Goal: Task Accomplishment & Management: Manage account settings

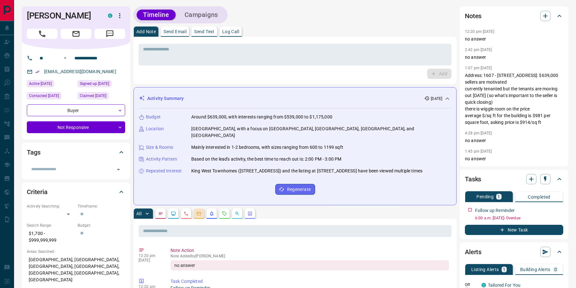
click at [198, 211] on icon "Emails" at bounding box center [198, 213] width 5 height 5
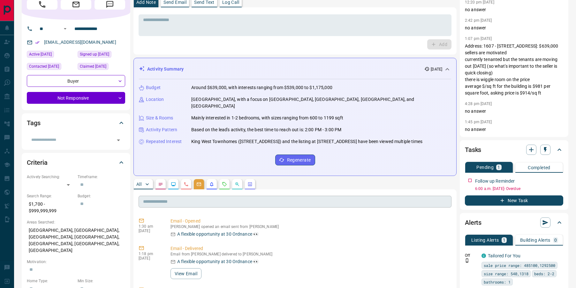
scroll to position [30, 0]
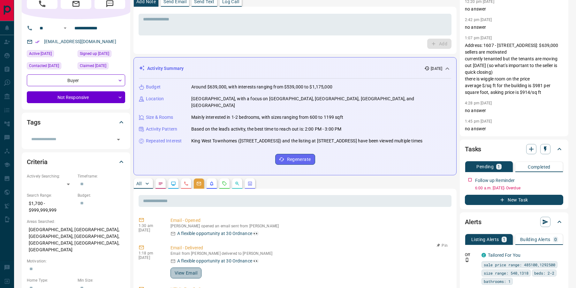
click at [183, 269] on button "View Email" at bounding box center [186, 273] width 31 height 11
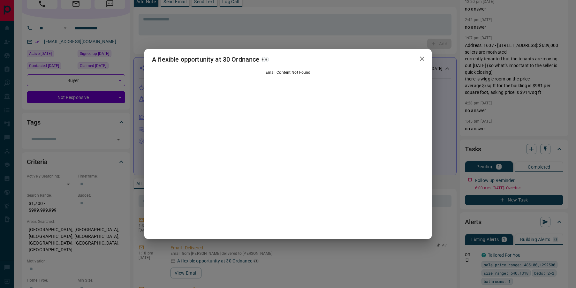
click at [423, 59] on icon "button" at bounding box center [422, 59] width 4 height 4
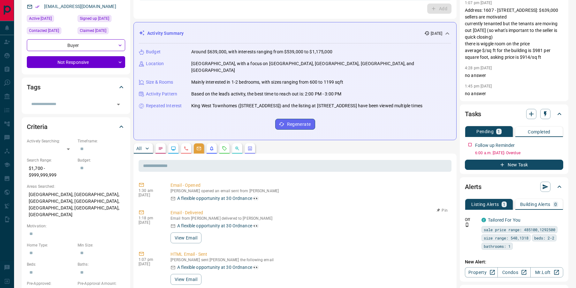
scroll to position [86, 0]
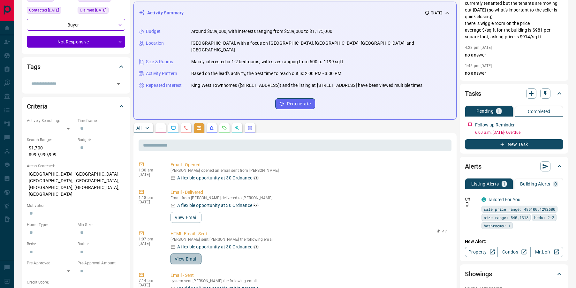
click at [191, 254] on button "View Email" at bounding box center [186, 259] width 31 height 11
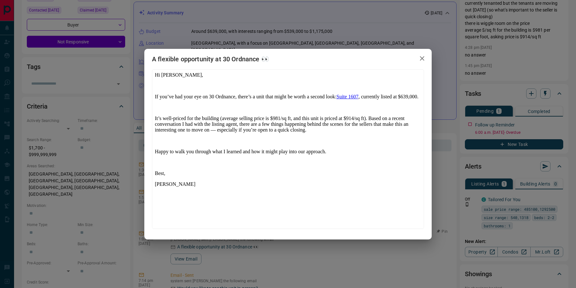
scroll to position [0, 0]
click at [423, 56] on icon "button" at bounding box center [423, 59] width 8 height 8
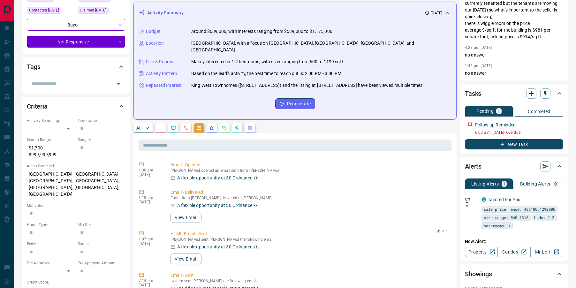
click at [239, 126] on icon "Opportunities" at bounding box center [237, 128] width 5 height 5
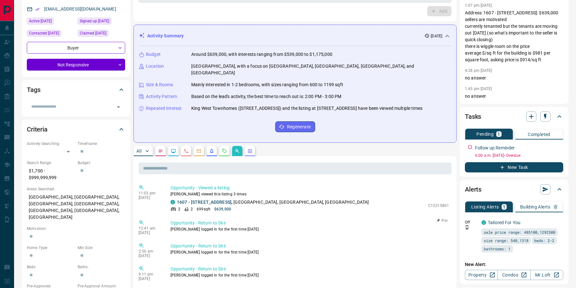
scroll to position [42, 0]
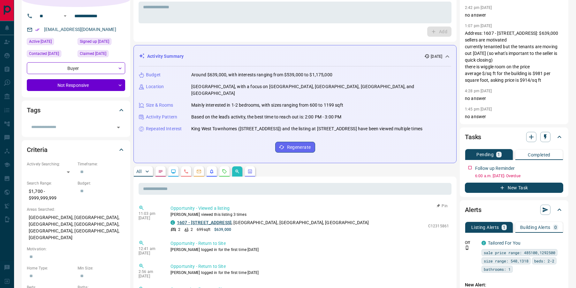
click at [207, 220] on link "1607 - [STREET_ADDRESS]" at bounding box center [204, 222] width 55 height 5
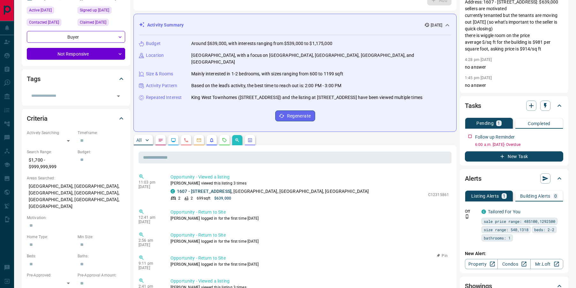
scroll to position [0, 0]
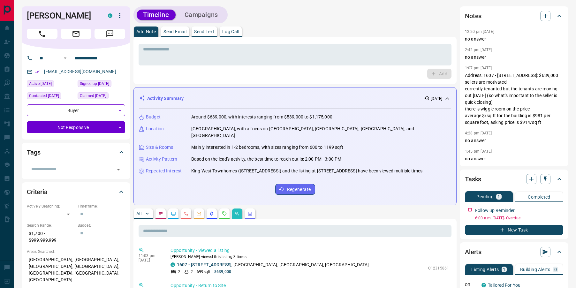
click at [139, 212] on p "All" at bounding box center [138, 214] width 5 height 4
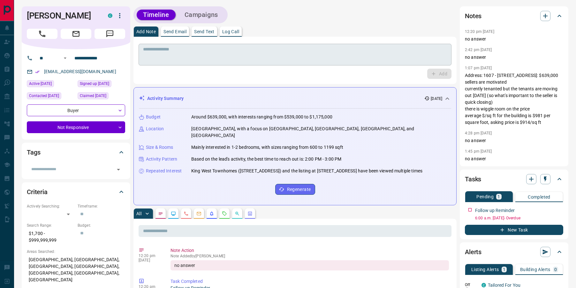
click at [208, 53] on textarea at bounding box center [295, 55] width 304 height 16
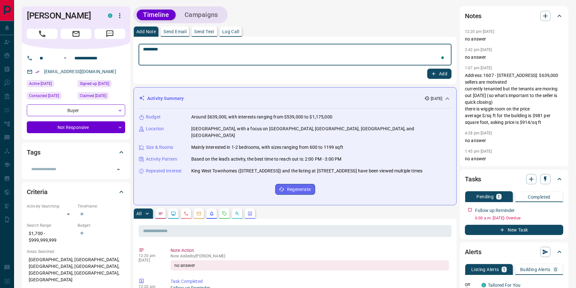
type textarea "*********"
click at [435, 76] on icon "button" at bounding box center [434, 74] width 6 height 6
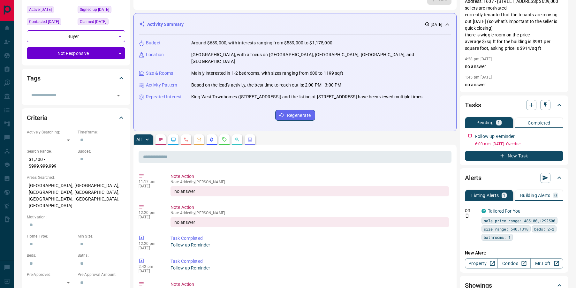
scroll to position [89, 0]
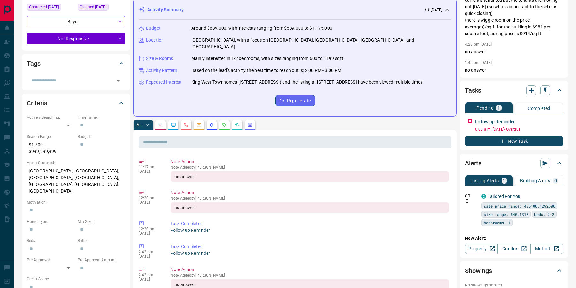
click at [238, 121] on button "button" at bounding box center [237, 125] width 10 height 10
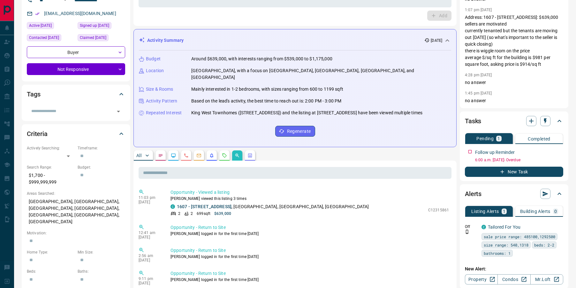
scroll to position [7, 0]
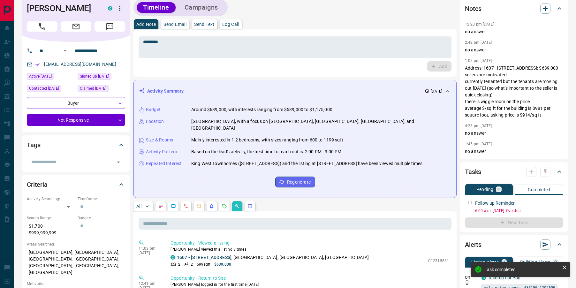
click at [139, 204] on p "All" at bounding box center [138, 206] width 5 height 4
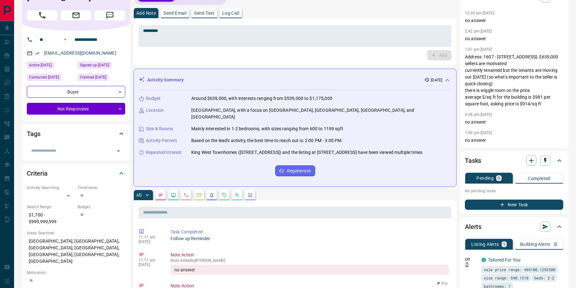
scroll to position [0, 0]
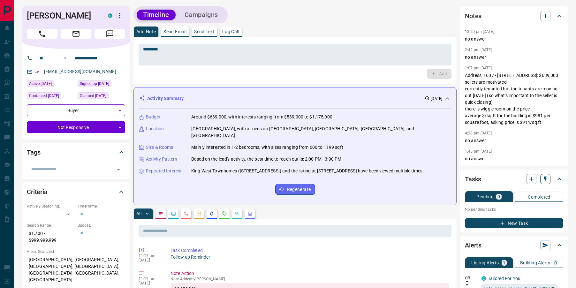
click at [545, 182] on icon "button" at bounding box center [545, 179] width 3 height 5
click at [518, 222] on li "1 Week Follow-Up" at bounding box center [529, 218] width 43 height 10
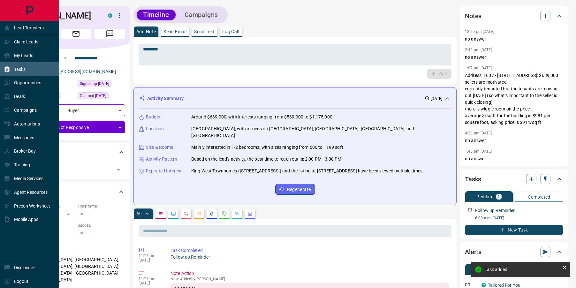
click at [12, 66] on div "Tasks" at bounding box center [15, 69] width 22 height 11
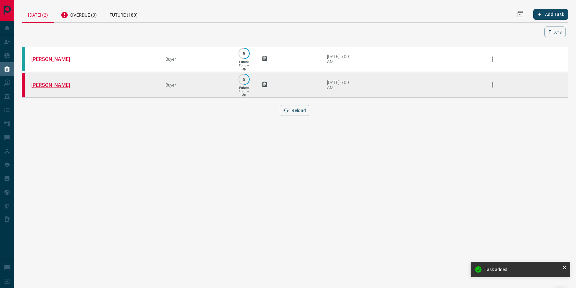
click at [55, 84] on link "[PERSON_NAME]" at bounding box center [55, 85] width 48 height 6
